Goal: Information Seeking & Learning: Learn about a topic

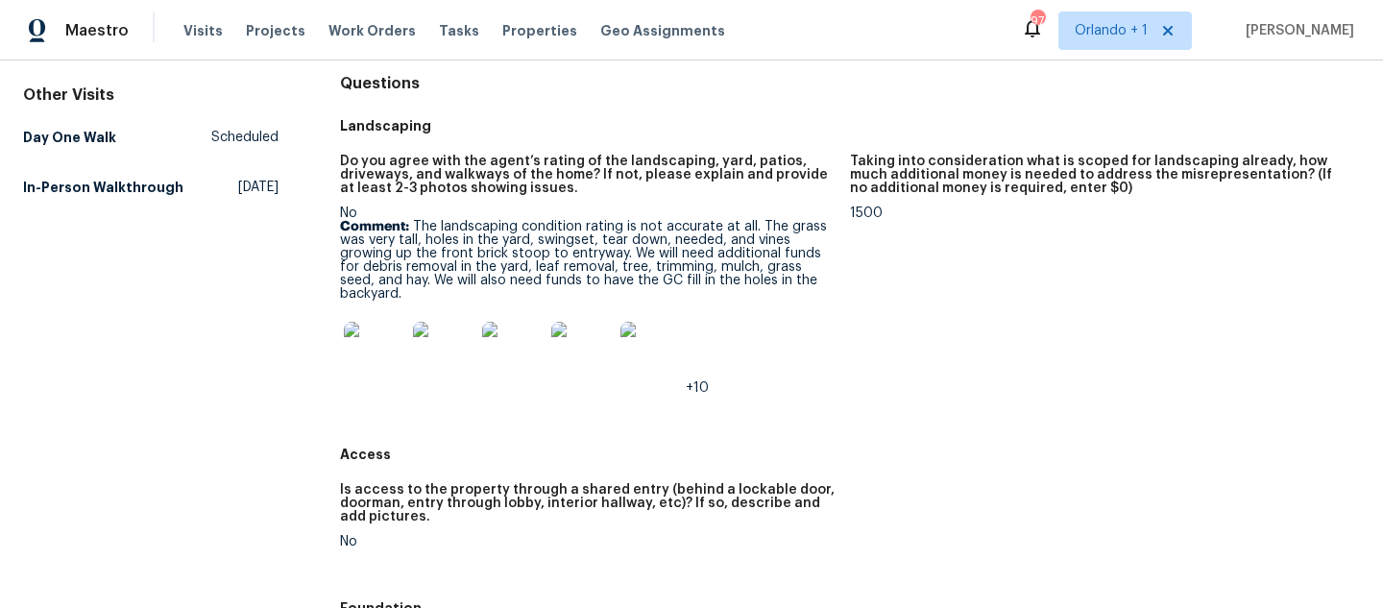
scroll to position [196, 0]
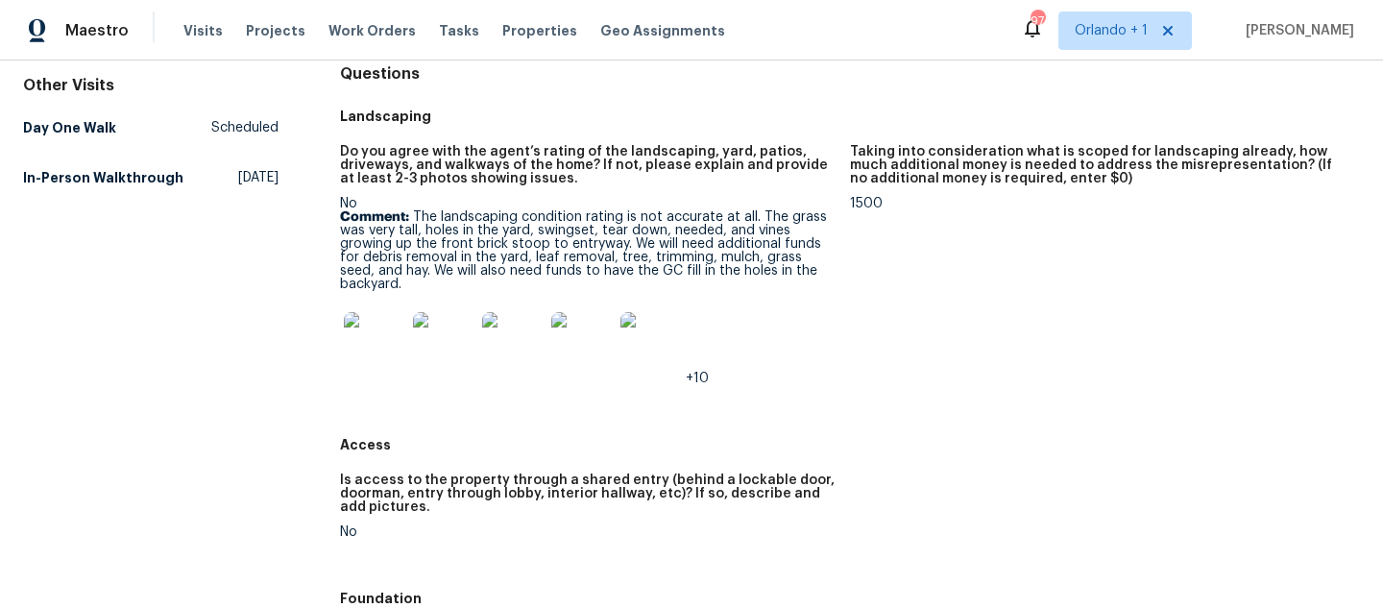
click at [401, 358] on img at bounding box center [374, 342] width 61 height 61
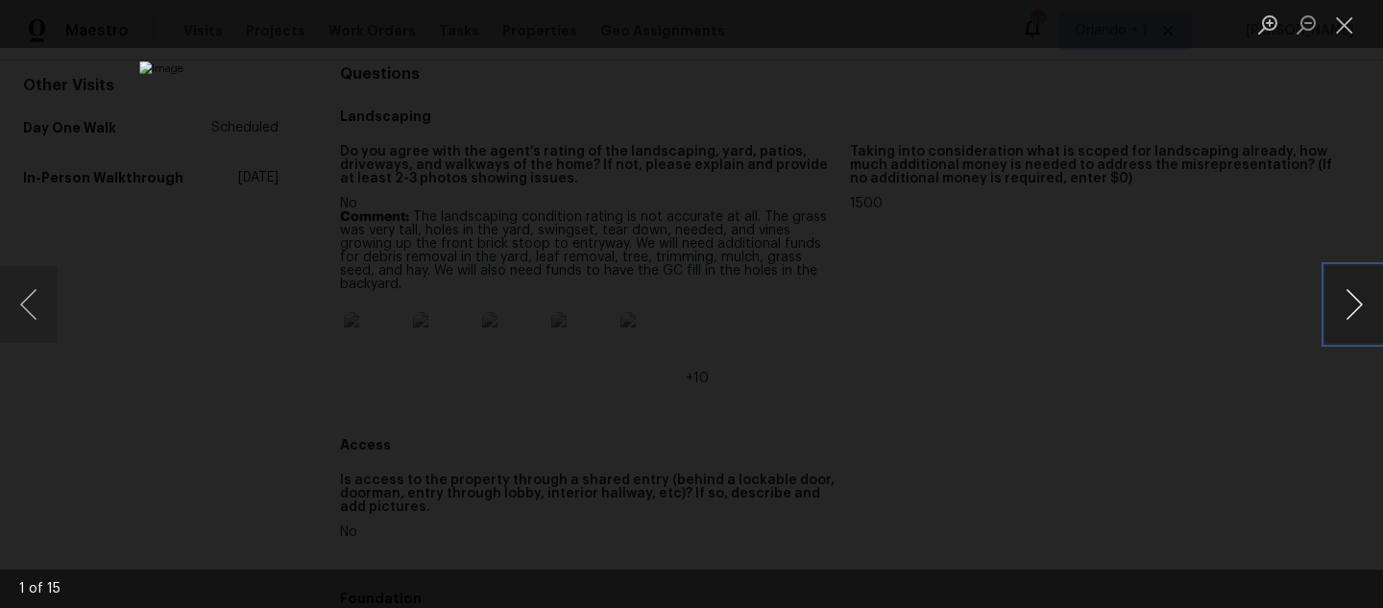
click at [1354, 320] on button "Next image" at bounding box center [1355, 304] width 58 height 77
click at [1354, 319] on button "Next image" at bounding box center [1355, 304] width 58 height 77
click at [1354, 321] on button "Next image" at bounding box center [1355, 304] width 58 height 77
click at [1355, 321] on button "Next image" at bounding box center [1355, 304] width 58 height 77
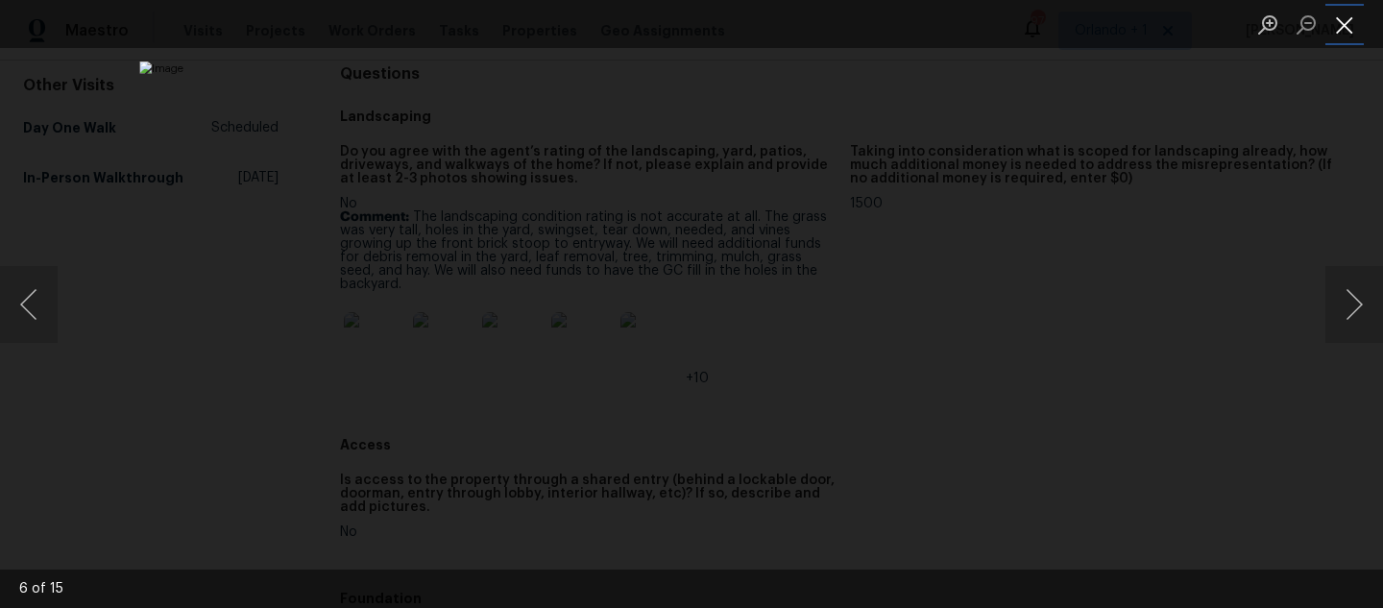
click at [1357, 20] on button "Close lightbox" at bounding box center [1345, 25] width 38 height 34
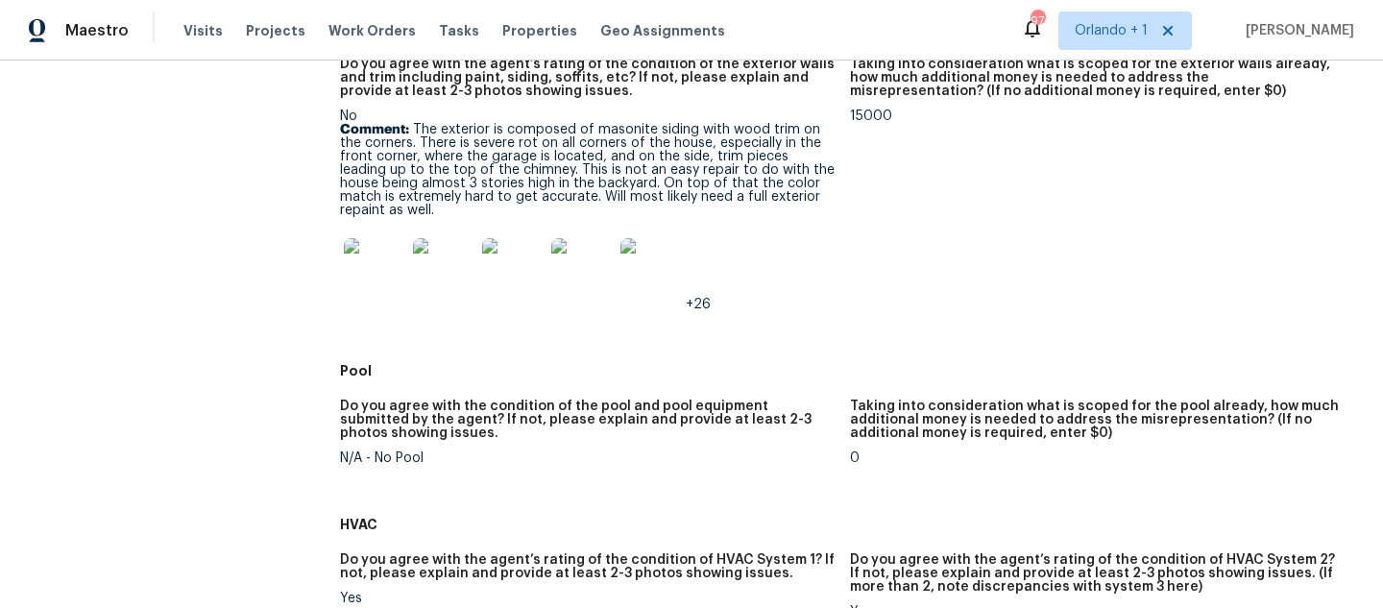
scroll to position [1223, 0]
click at [364, 281] on img at bounding box center [374, 266] width 61 height 61
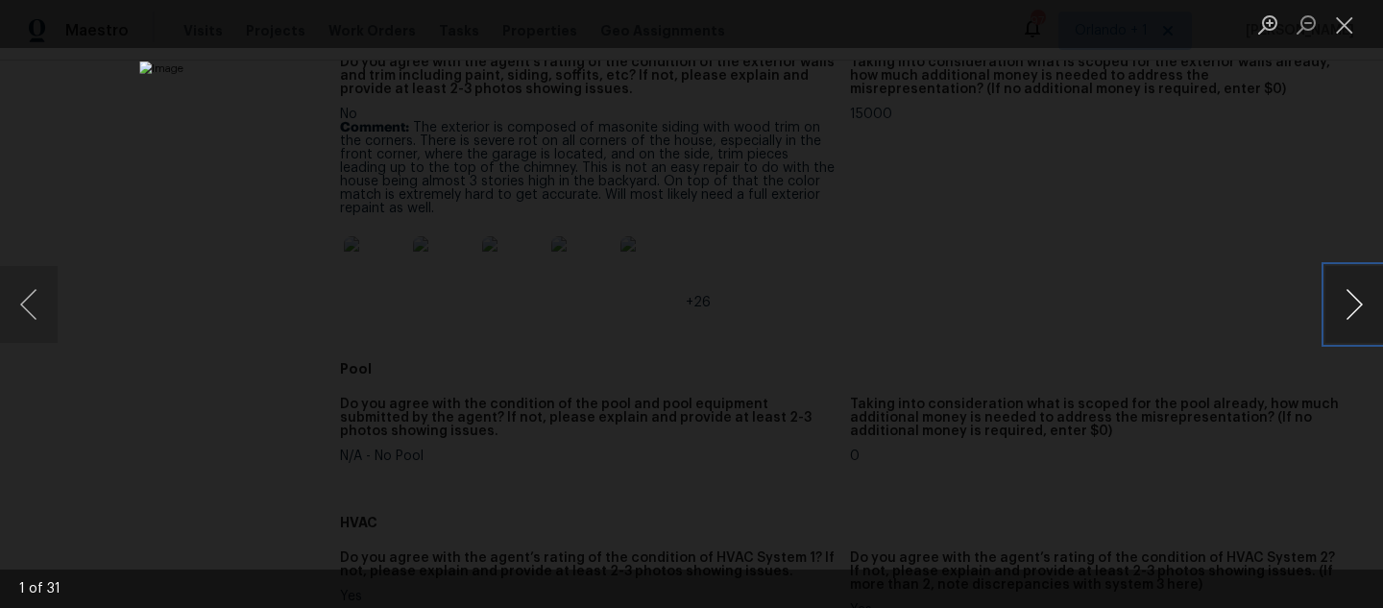
click at [1357, 309] on button "Next image" at bounding box center [1355, 304] width 58 height 77
click at [1358, 310] on button "Next image" at bounding box center [1355, 304] width 58 height 77
click at [1360, 309] on button "Next image" at bounding box center [1355, 304] width 58 height 77
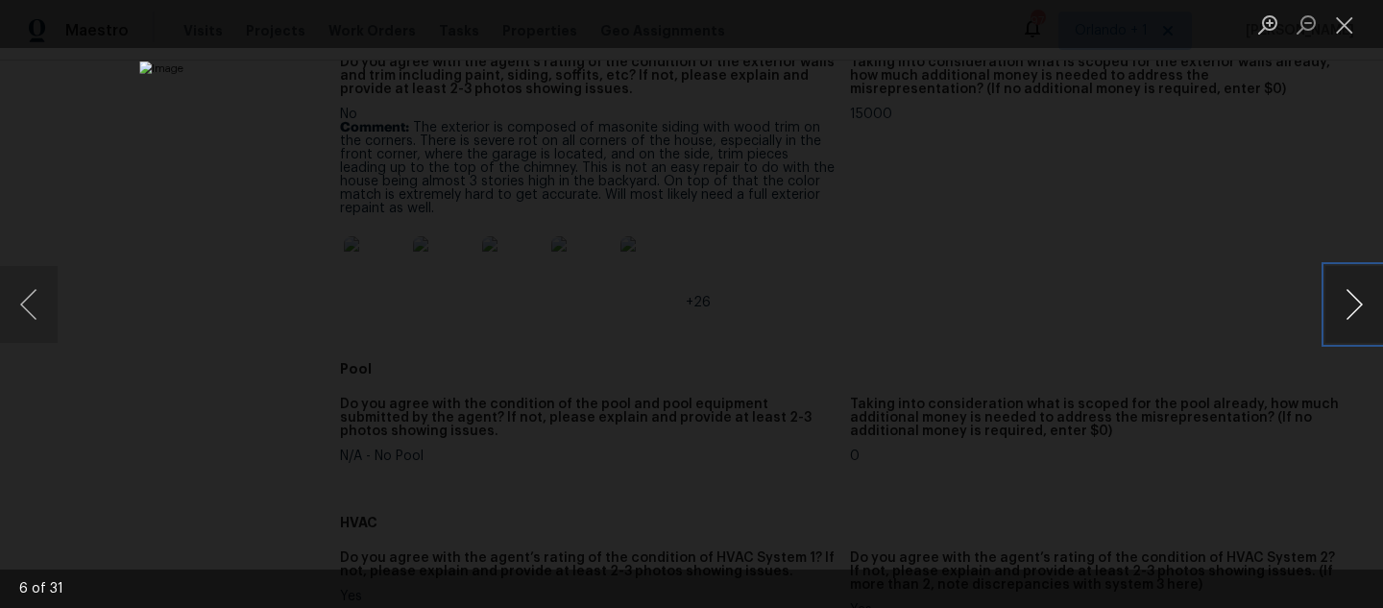
click at [1360, 309] on button "Next image" at bounding box center [1355, 304] width 58 height 77
click at [1360, 308] on button "Next image" at bounding box center [1355, 304] width 58 height 77
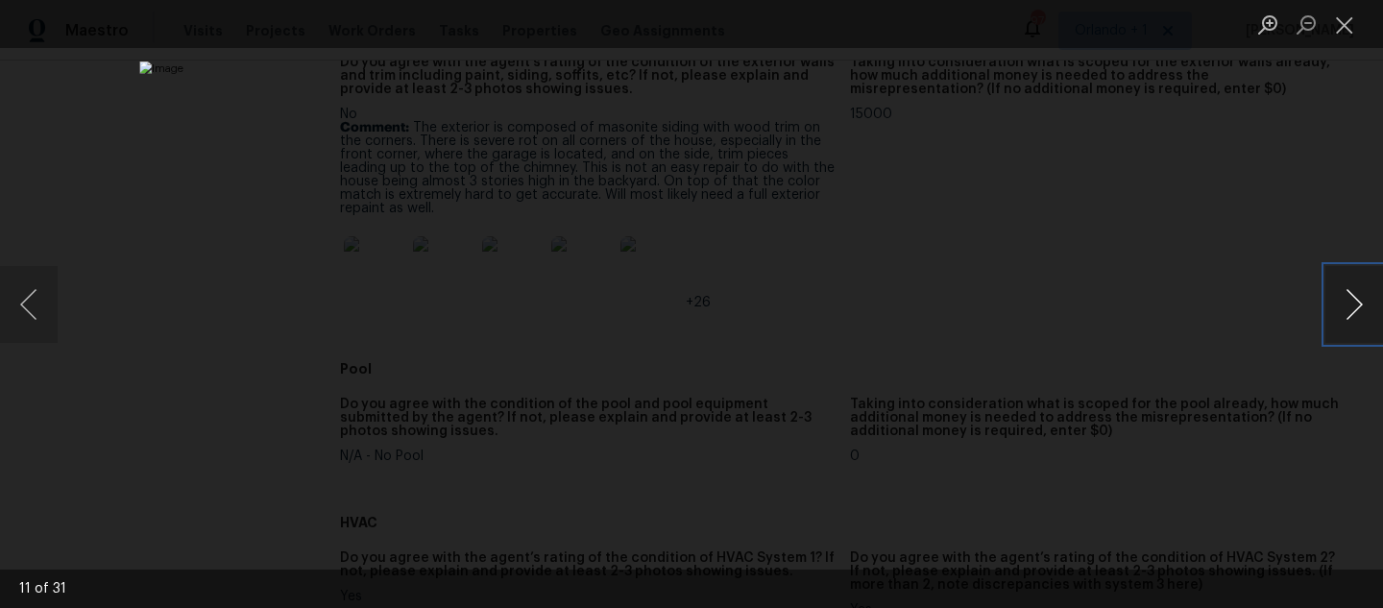
click at [1360, 308] on button "Next image" at bounding box center [1355, 304] width 58 height 77
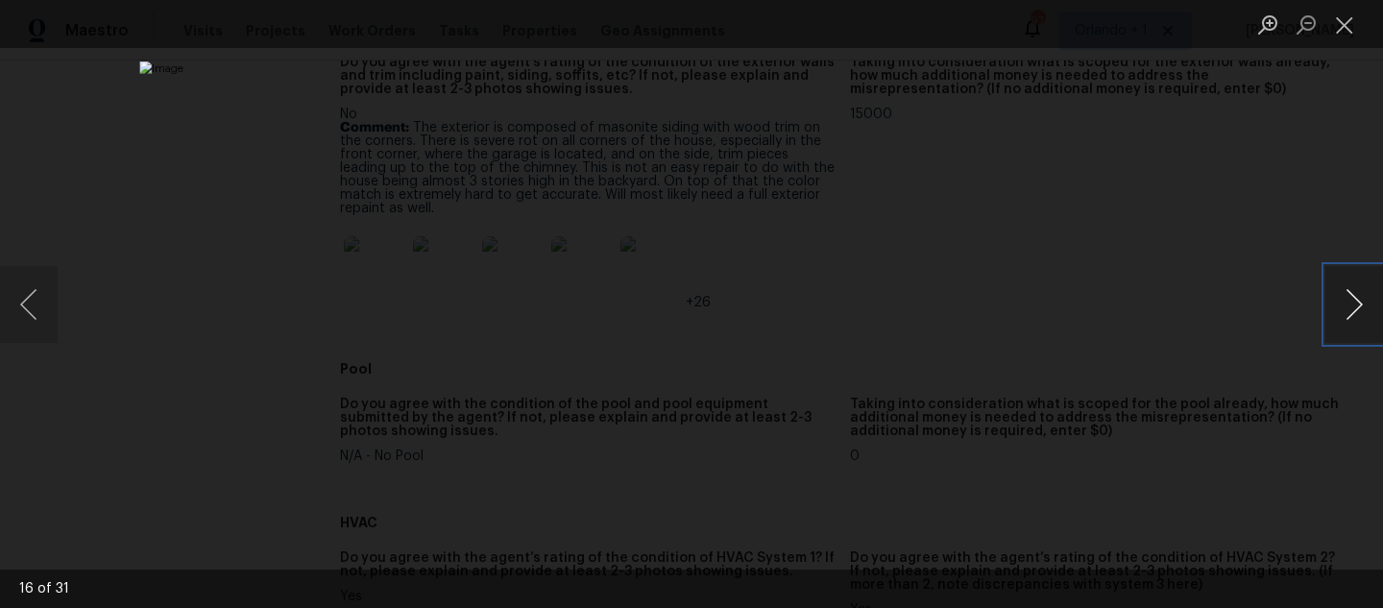
click at [1360, 308] on button "Next image" at bounding box center [1355, 304] width 58 height 77
click at [1360, 307] on button "Next image" at bounding box center [1355, 304] width 58 height 77
click at [1357, 31] on button "Close lightbox" at bounding box center [1345, 25] width 38 height 34
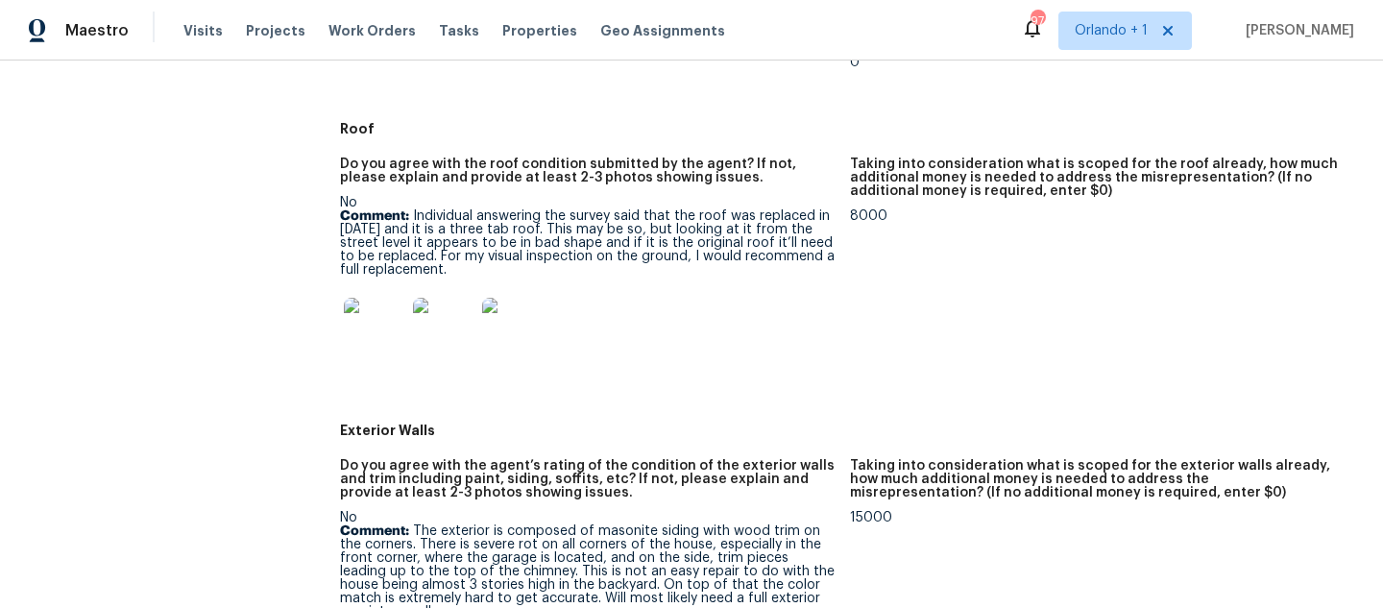
scroll to position [820, 0]
click at [382, 336] on img at bounding box center [374, 327] width 61 height 61
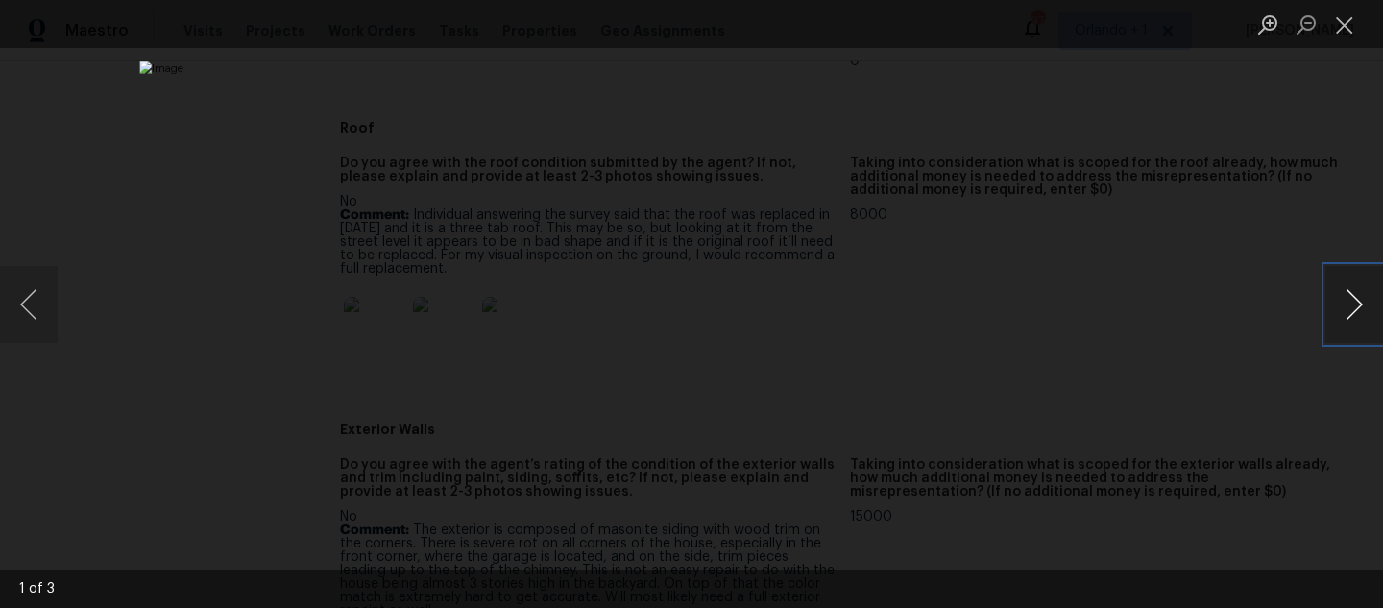
click at [1360, 304] on button "Next image" at bounding box center [1355, 304] width 58 height 77
click at [1360, 305] on button "Next image" at bounding box center [1355, 304] width 58 height 77
